Goal: Task Accomplishment & Management: Use online tool/utility

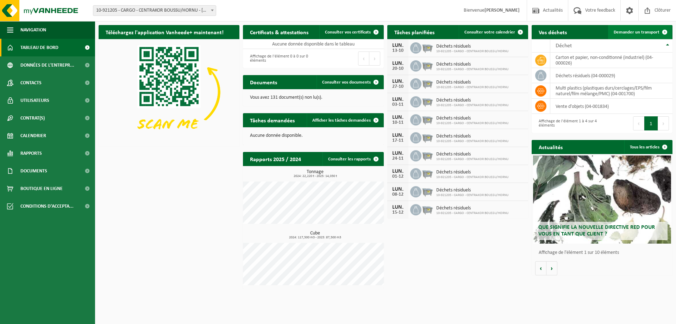
click at [645, 33] on span "Demander un transport" at bounding box center [637, 32] width 46 height 5
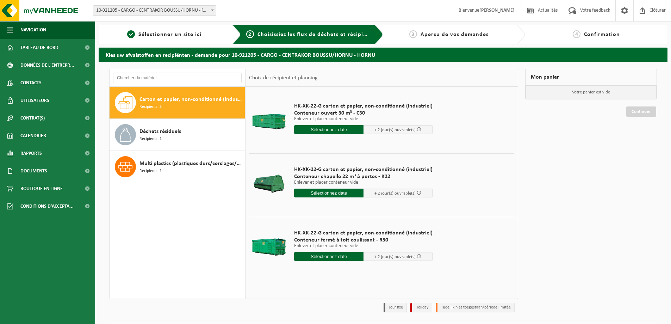
click at [331, 195] on input "text" at bounding box center [328, 192] width 69 height 9
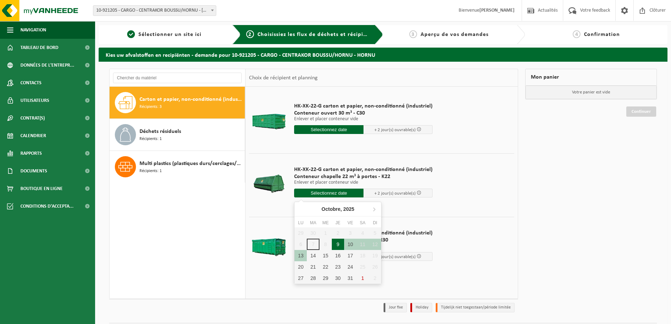
click at [340, 243] on div "9" at bounding box center [338, 243] width 12 height 11
type input "à partir de 2025-10-09"
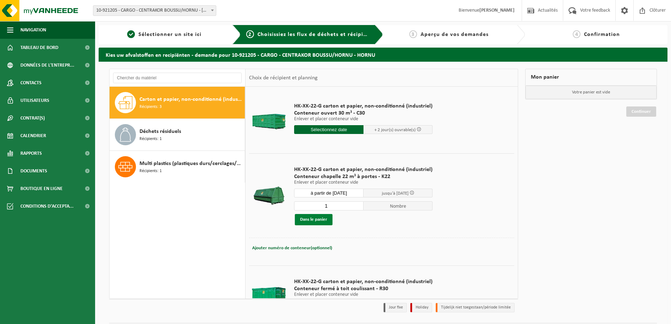
click at [315, 220] on button "Dans le panier" at bounding box center [314, 219] width 38 height 11
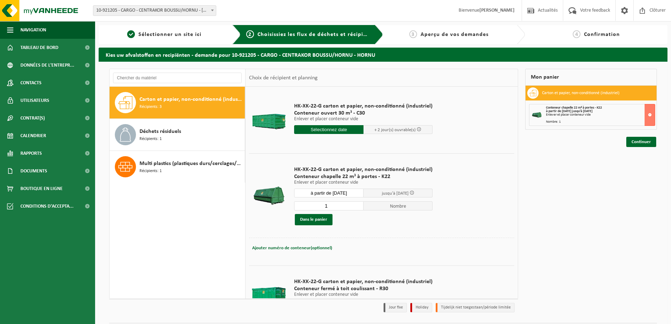
click at [641, 148] on div "Mon panier Carton et papier, non-conditionné (industriel) Conteneur chapelle 22…" at bounding box center [591, 192] width 139 height 247
click at [641, 142] on link "Continuer" at bounding box center [641, 142] width 30 height 10
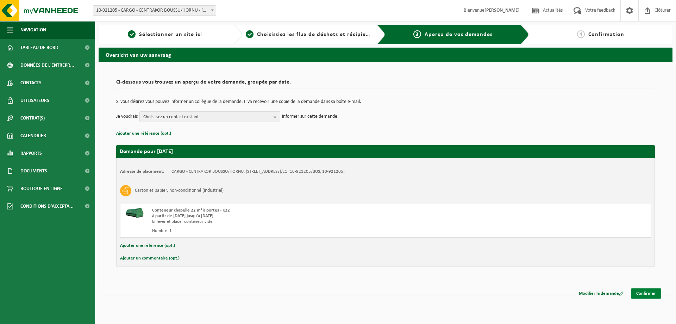
click at [652, 293] on link "Confirmer" at bounding box center [646, 293] width 30 height 10
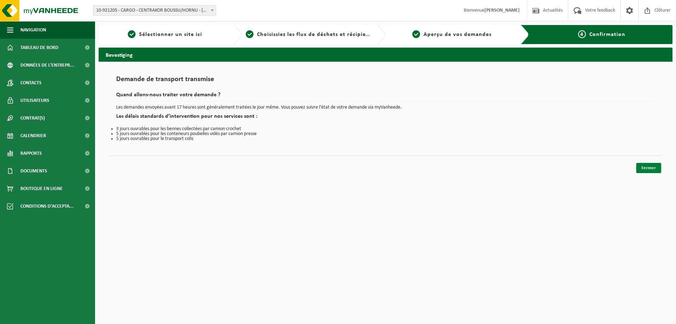
click at [651, 166] on link "Fermer" at bounding box center [648, 168] width 25 height 10
